Goal: Task Accomplishment & Management: Manage account settings

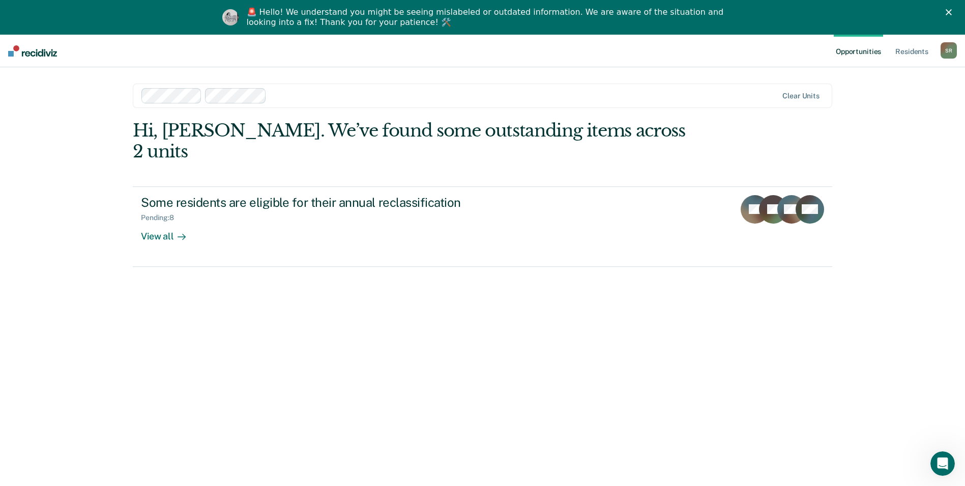
click at [756, 300] on div "Hi, [PERSON_NAME]. We’ve found some outstanding items across 2 units Some resid…" at bounding box center [483, 306] width 700 height 372
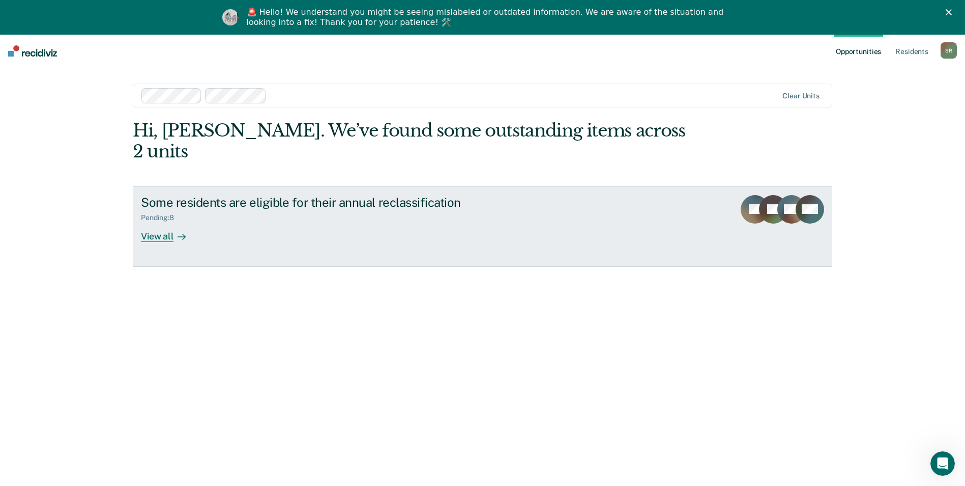
click at [160, 222] on div "View all" at bounding box center [169, 232] width 57 height 20
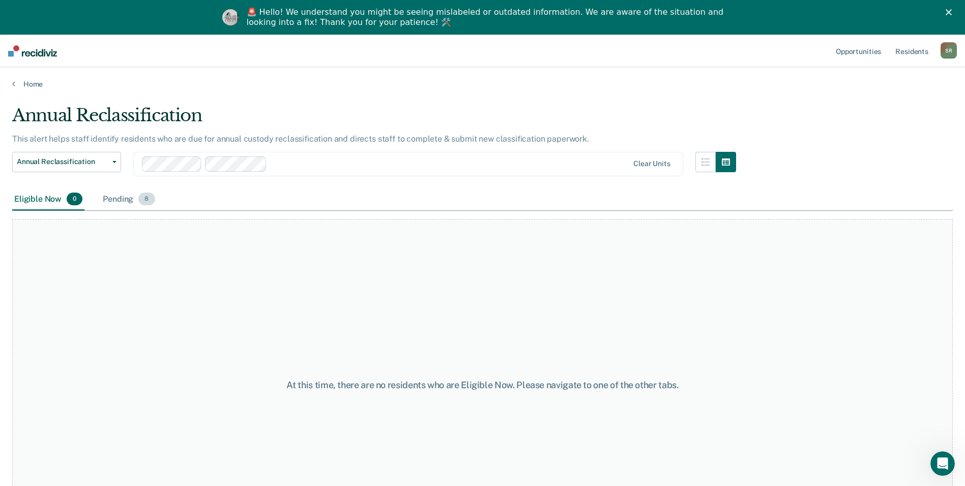
click at [125, 202] on div "Pending 8" at bounding box center [129, 199] width 56 height 22
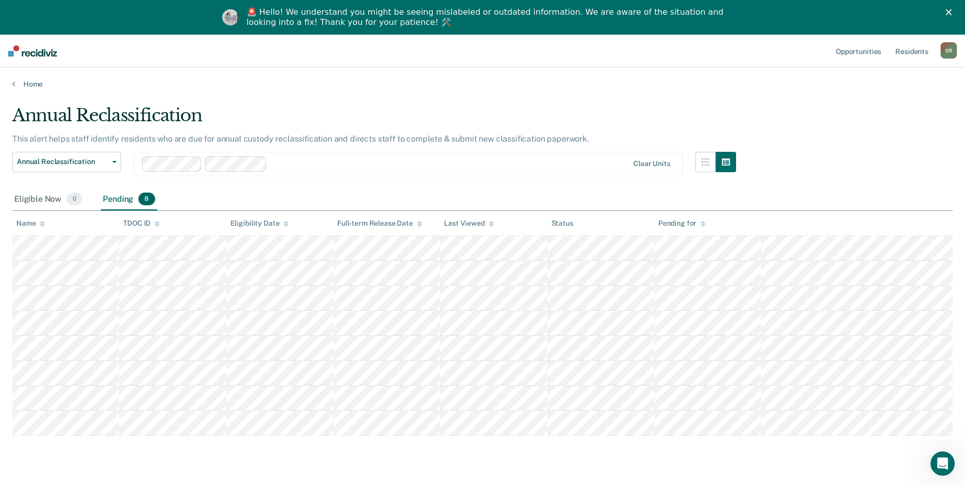
click at [397, 167] on div at bounding box center [450, 164] width 358 height 12
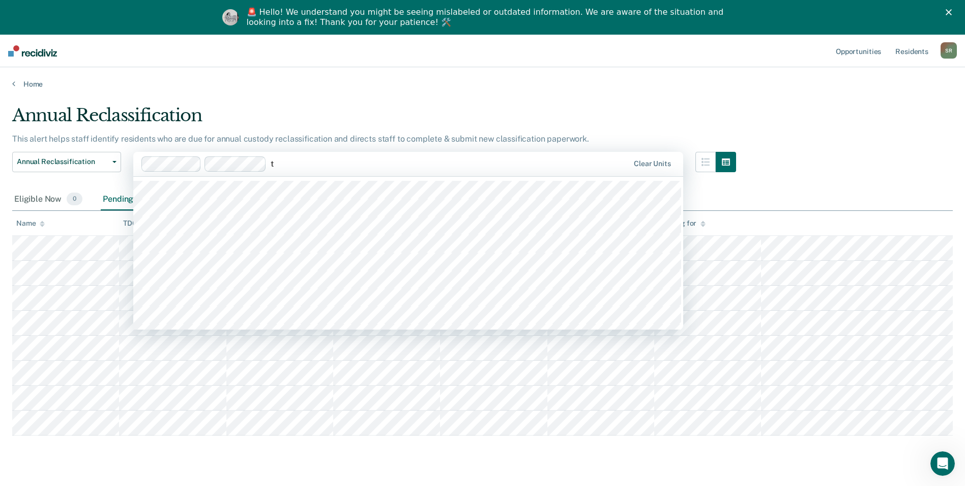
type input "tc"
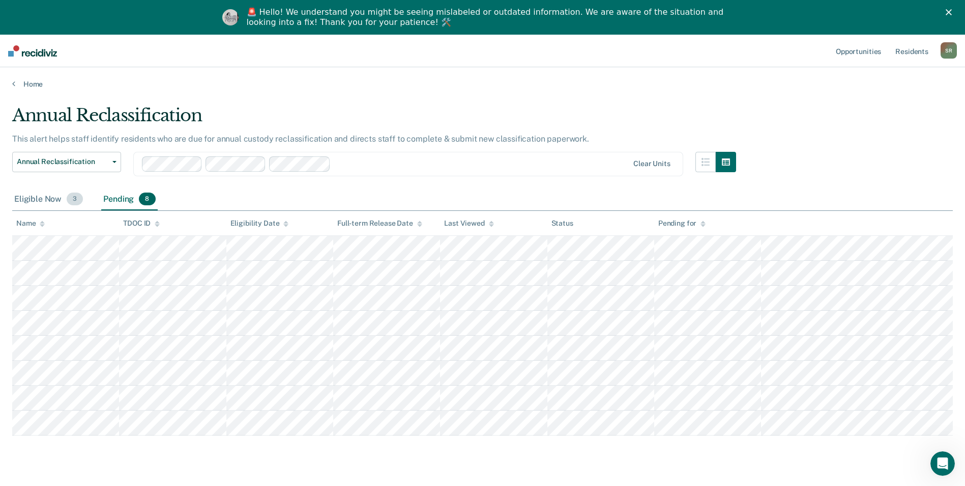
click at [51, 201] on div "Eligible Now 3" at bounding box center [48, 199] width 73 height 22
